Goal: Task Accomplishment & Management: Use online tool/utility

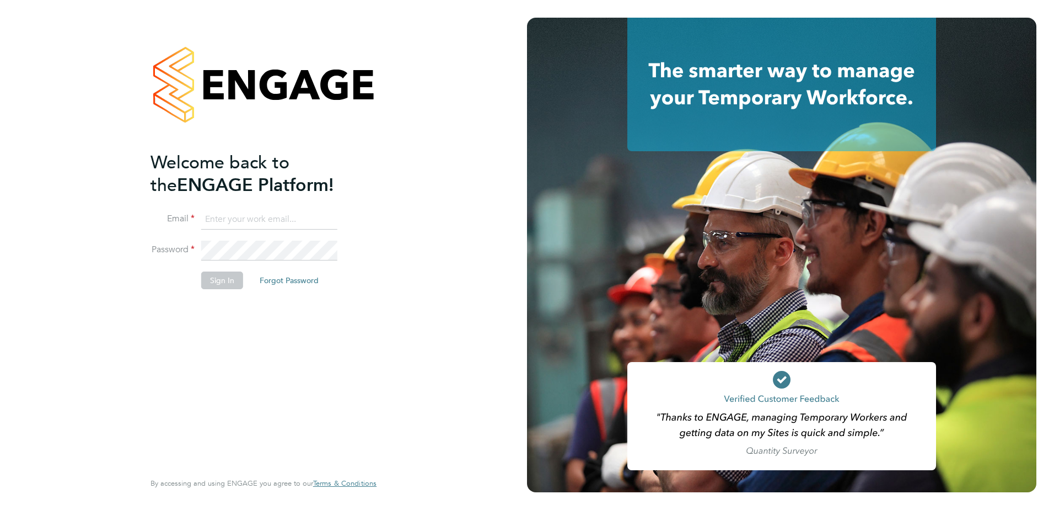
type input "[EMAIL_ADDRESS][PERSON_NAME][DOMAIN_NAME]"
drag, startPoint x: 287, startPoint y: 325, endPoint x: 233, endPoint y: 289, distance: 64.4
click at [287, 326] on div "Welcome back to the ENGAGE Platform! Email [EMAIL_ADDRESS][PERSON_NAME][DOMAIN_…" at bounding box center [258, 310] width 215 height 318
click at [227, 280] on button "Sign In" at bounding box center [222, 280] width 42 height 18
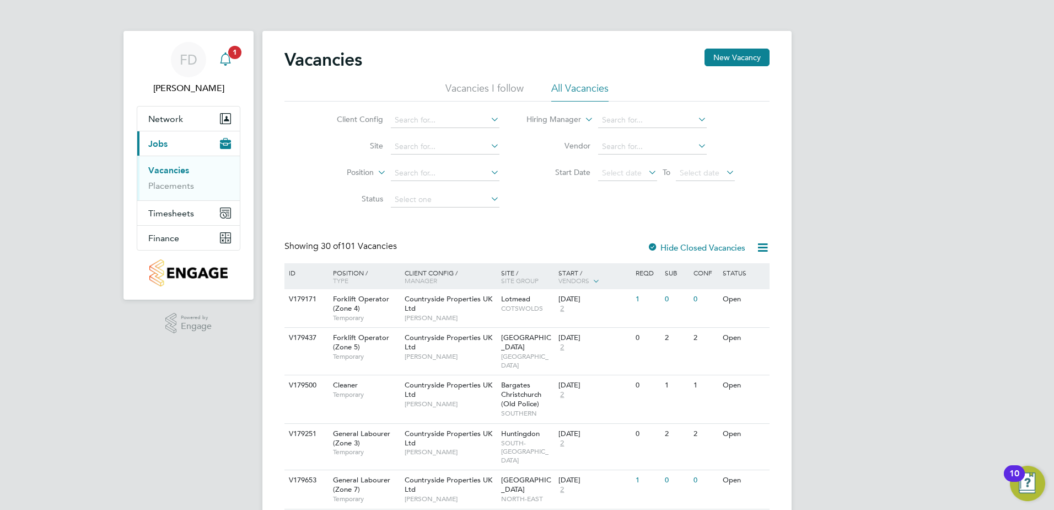
click at [237, 57] on span "1" at bounding box center [234, 52] width 13 height 13
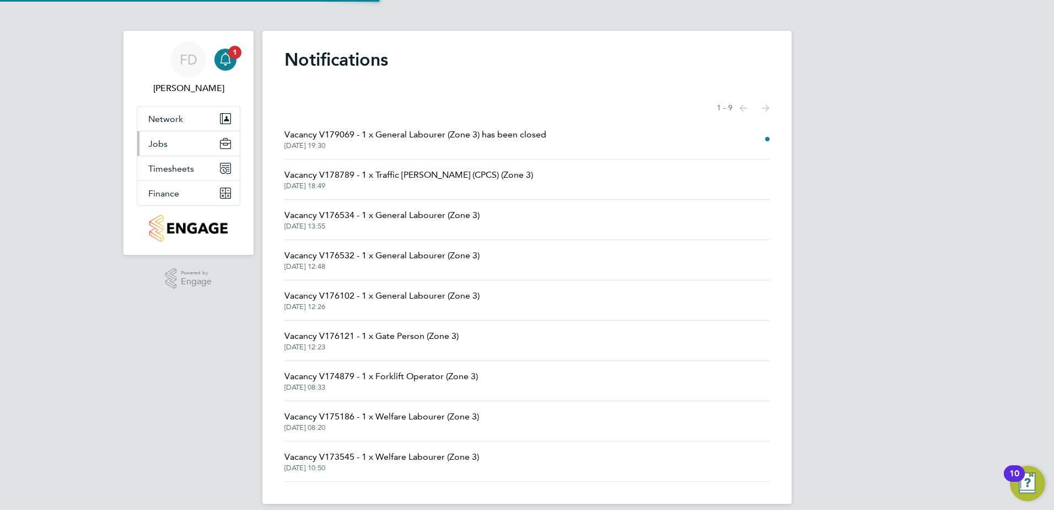
click at [195, 140] on button "Jobs" at bounding box center [188, 143] width 103 height 24
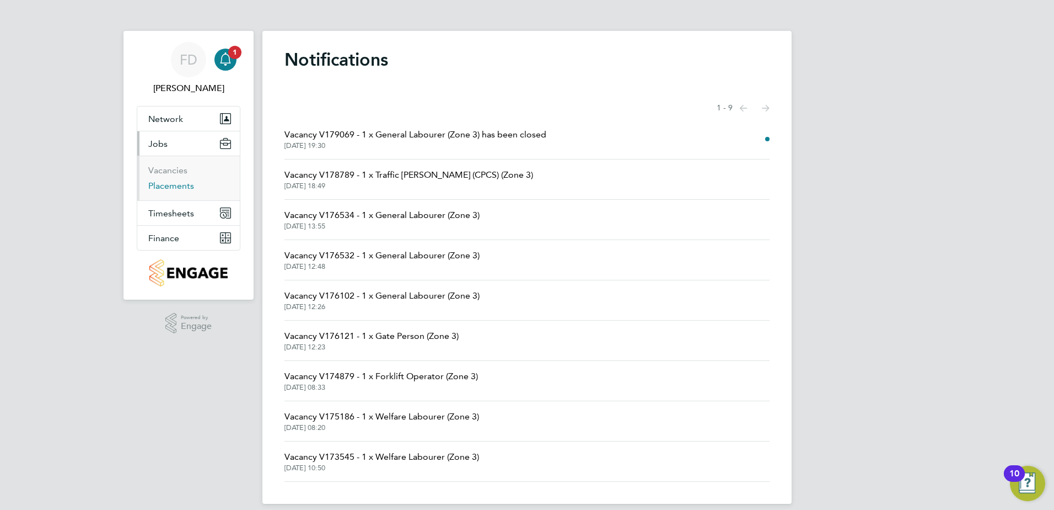
click at [185, 187] on link "Placements" at bounding box center [171, 185] width 46 height 10
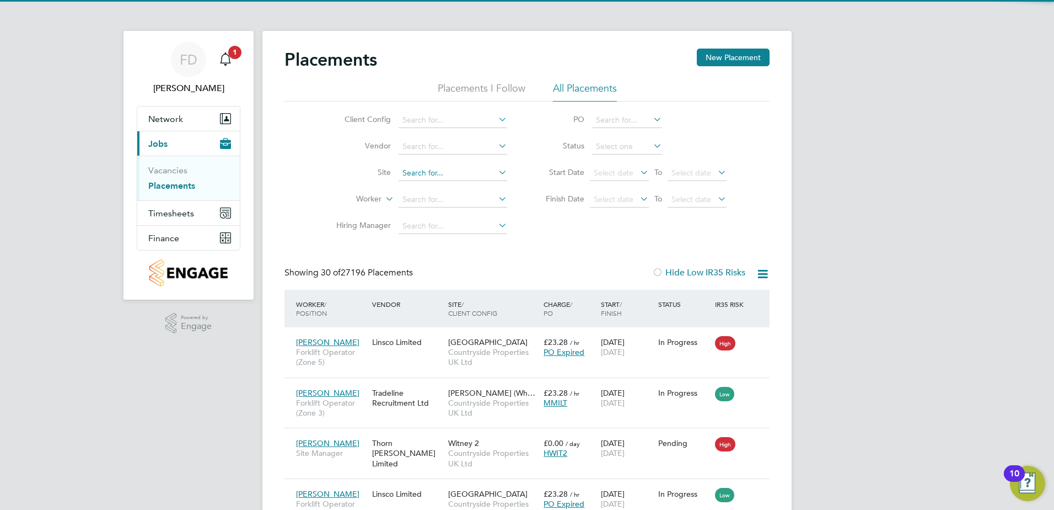
click at [426, 176] on input at bounding box center [453, 172] width 109 height 15
click at [437, 182] on li "Tovil" at bounding box center [453, 188] width 110 height 15
type input "Tovil"
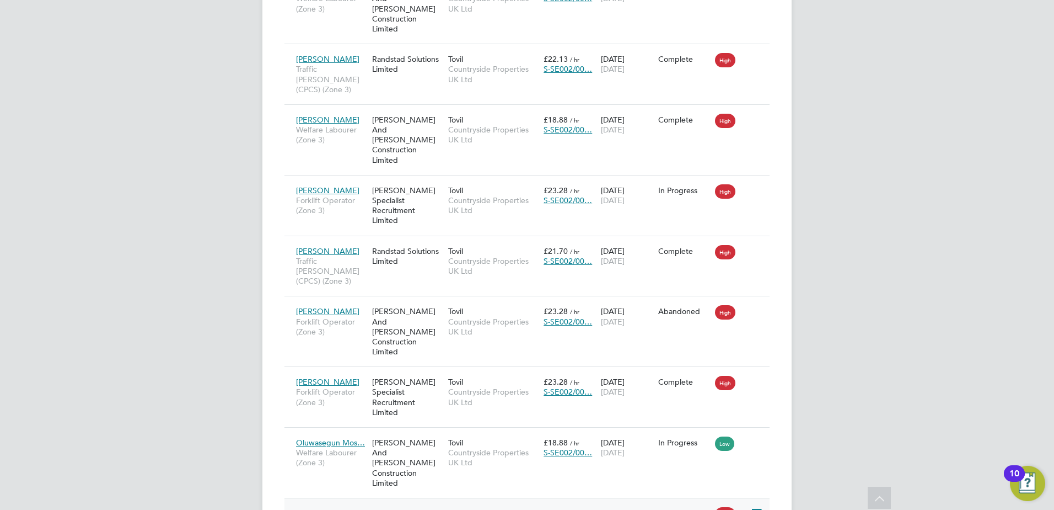
click at [758, 506] on icon at bounding box center [755, 512] width 11 height 13
click at [733, 370] on li "Replace Worker" at bounding box center [723, 368] width 78 height 15
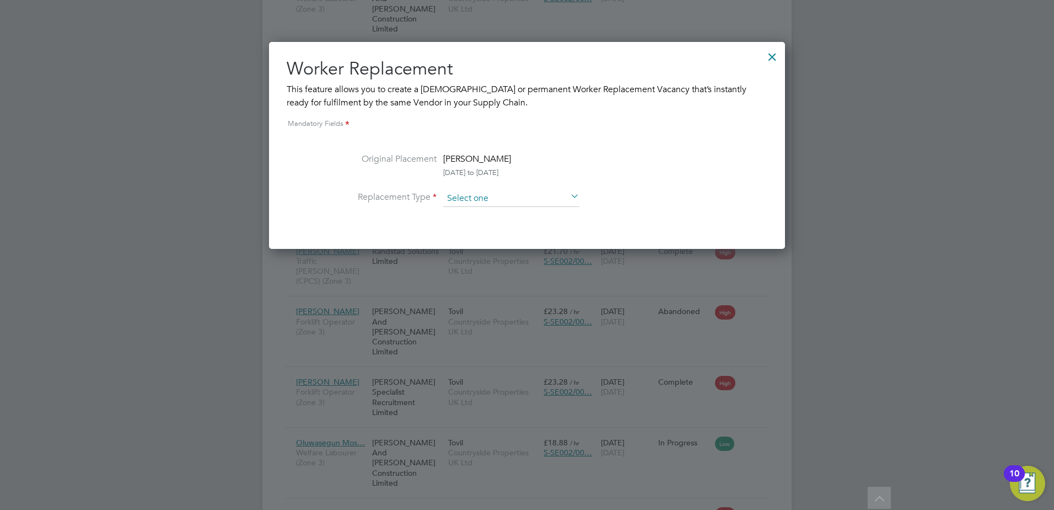
click at [552, 193] on input at bounding box center [511, 198] width 136 height 17
click at [509, 215] on li "Temporary" at bounding box center [511, 214] width 137 height 14
type input "Temporary"
